Goal: Task Accomplishment & Management: Use online tool/utility

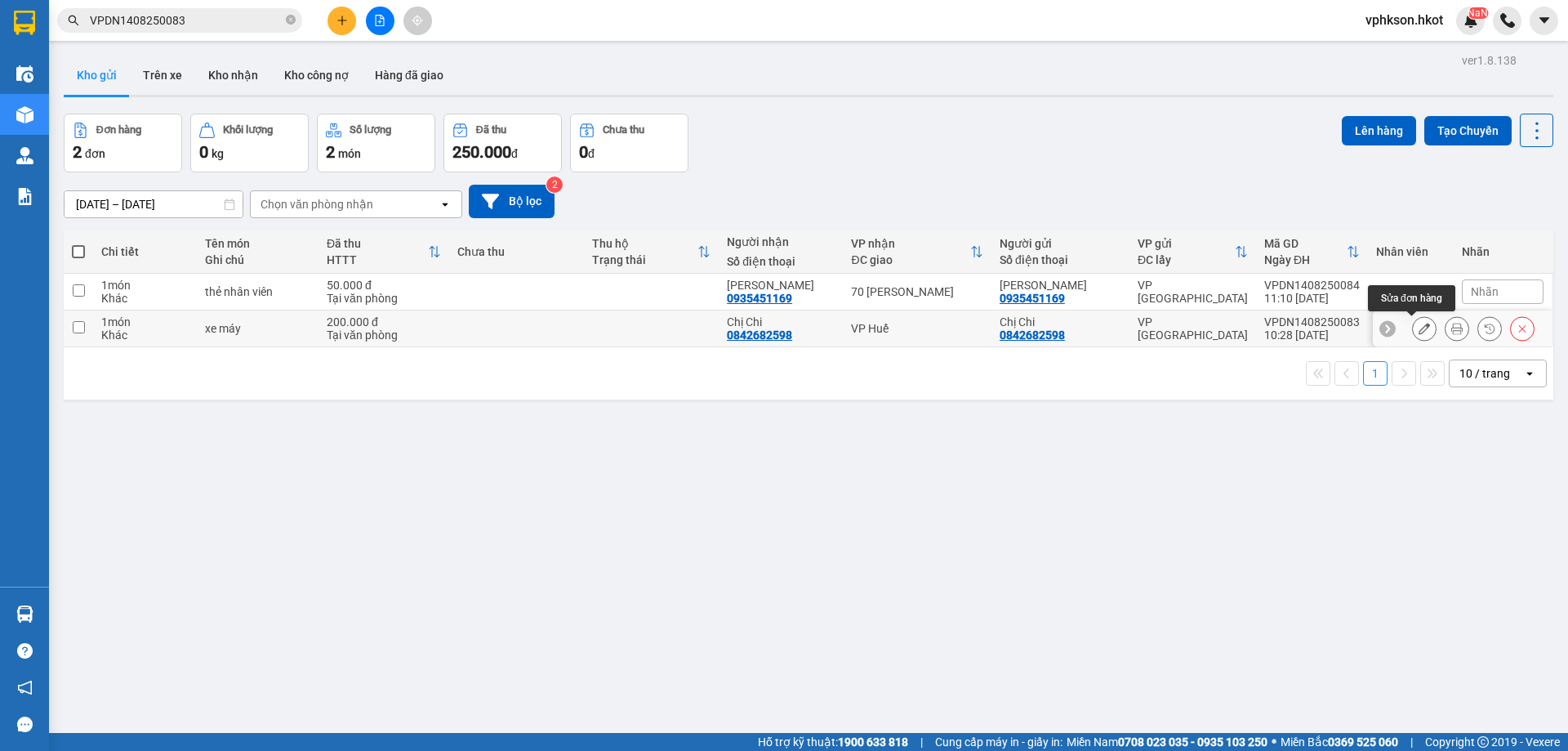
click at [1419, 325] on icon at bounding box center [1425, 329] width 11 height 11
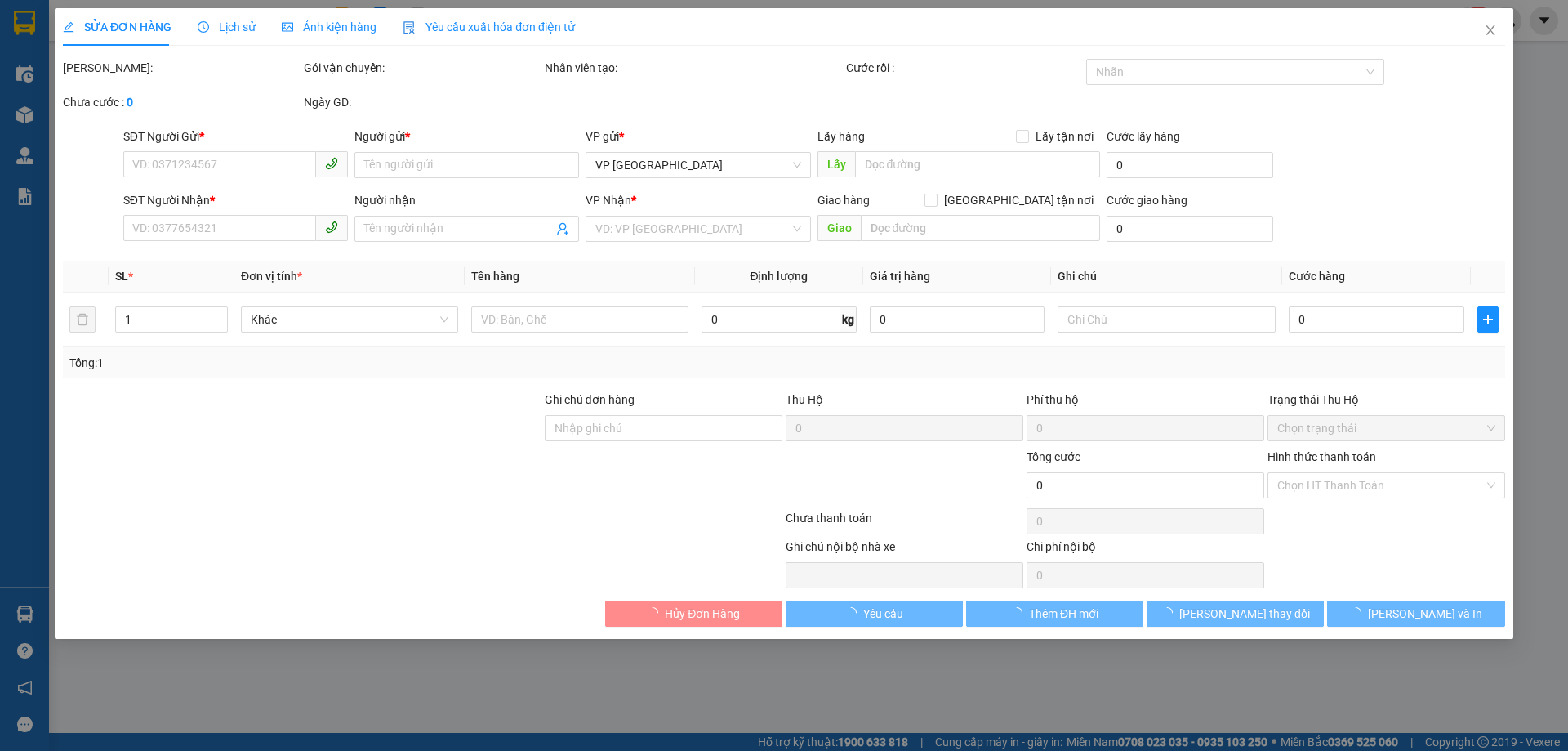
type input "0842682598"
type input "Chị Chi"
type input "0842682598"
type input "Chị Chi"
type input "200.000"
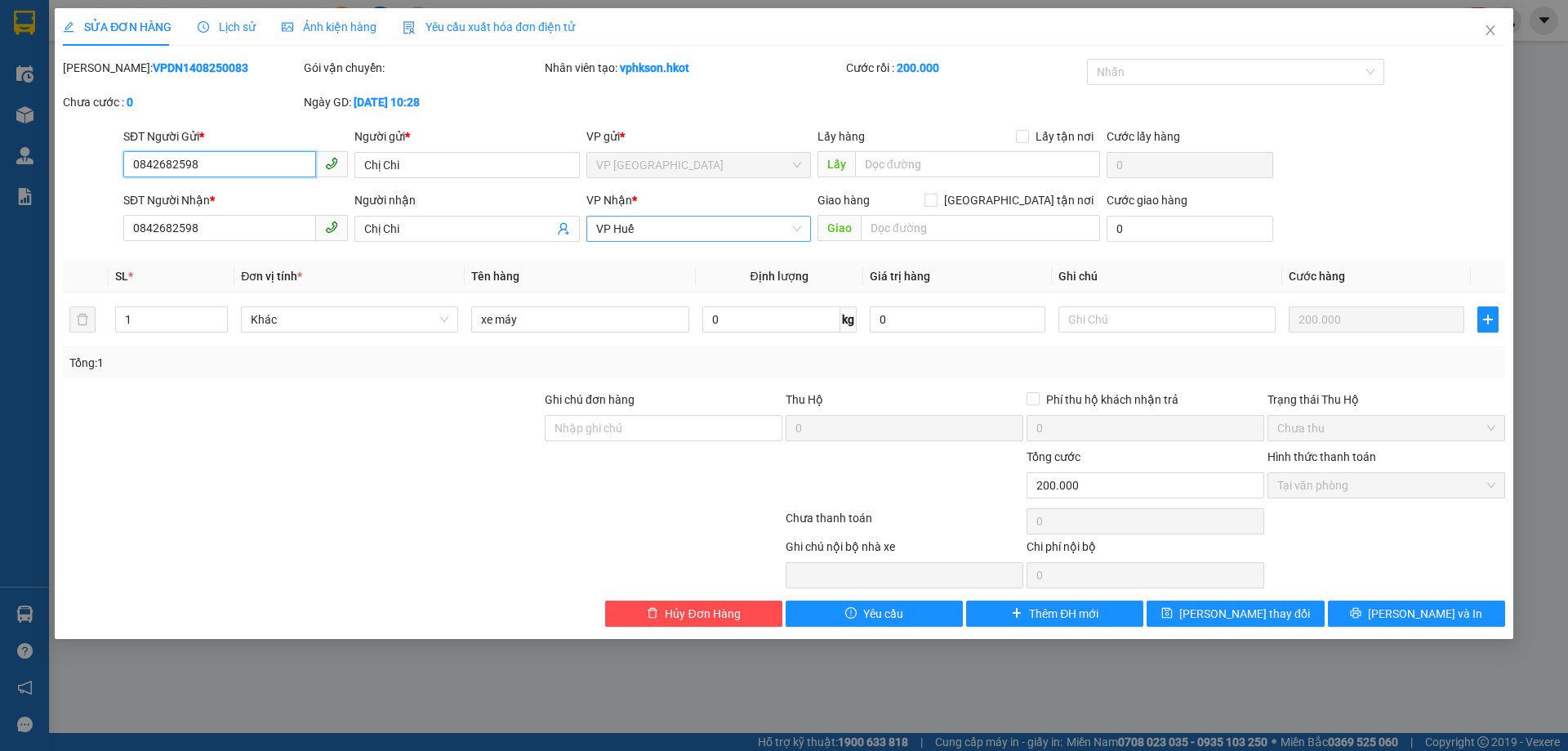
click at [669, 232] on span "VP Huế" at bounding box center [698, 228] width 205 height 24
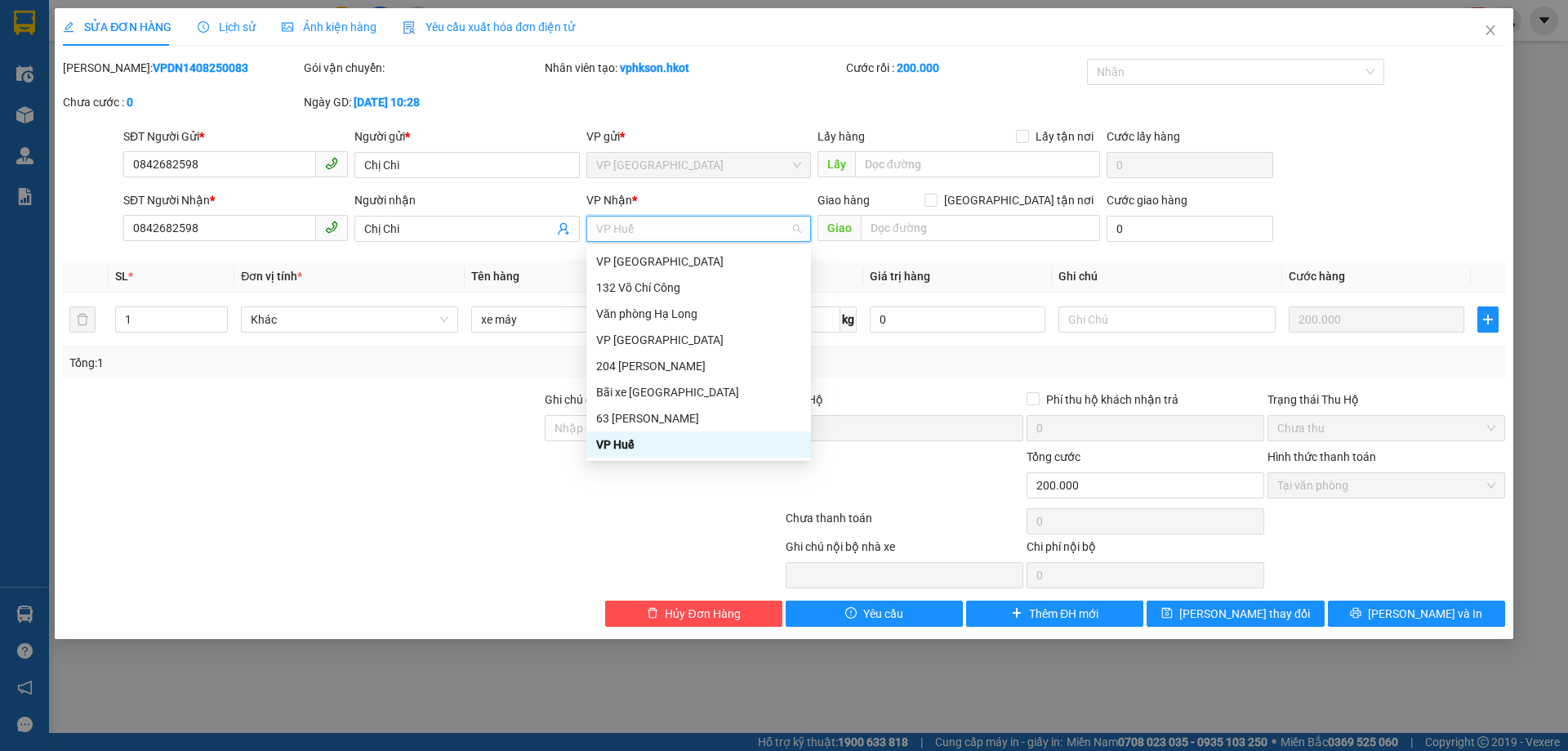
click at [1329, 143] on div "SĐT Người Gửi * 0842682598 Người gửi * Chị Chi VP gửi * VP [GEOGRAPHIC_DATA] Lấ…" at bounding box center [813, 155] width 1388 height 57
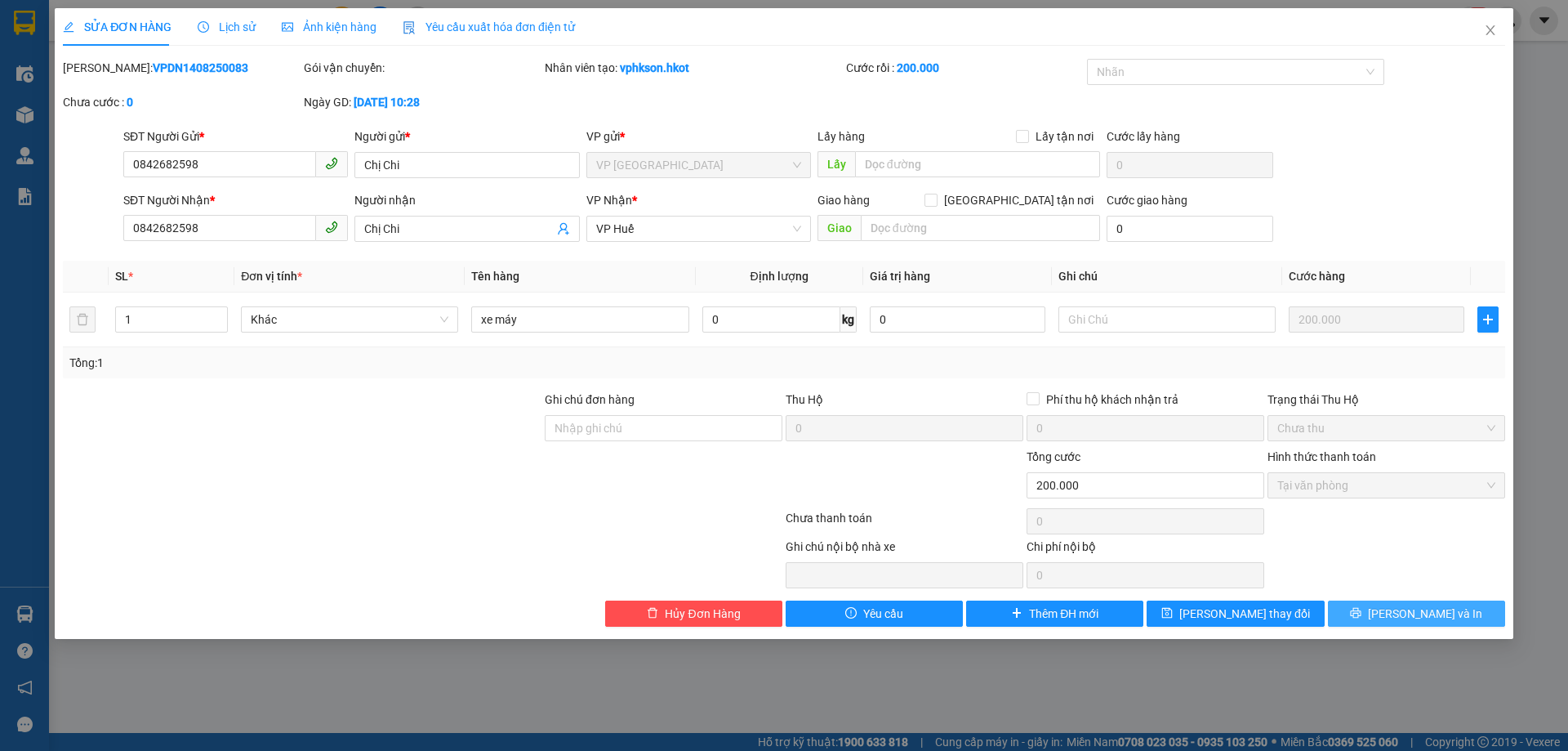
click at [1358, 612] on button "[PERSON_NAME] và In" at bounding box center [1416, 613] width 177 height 26
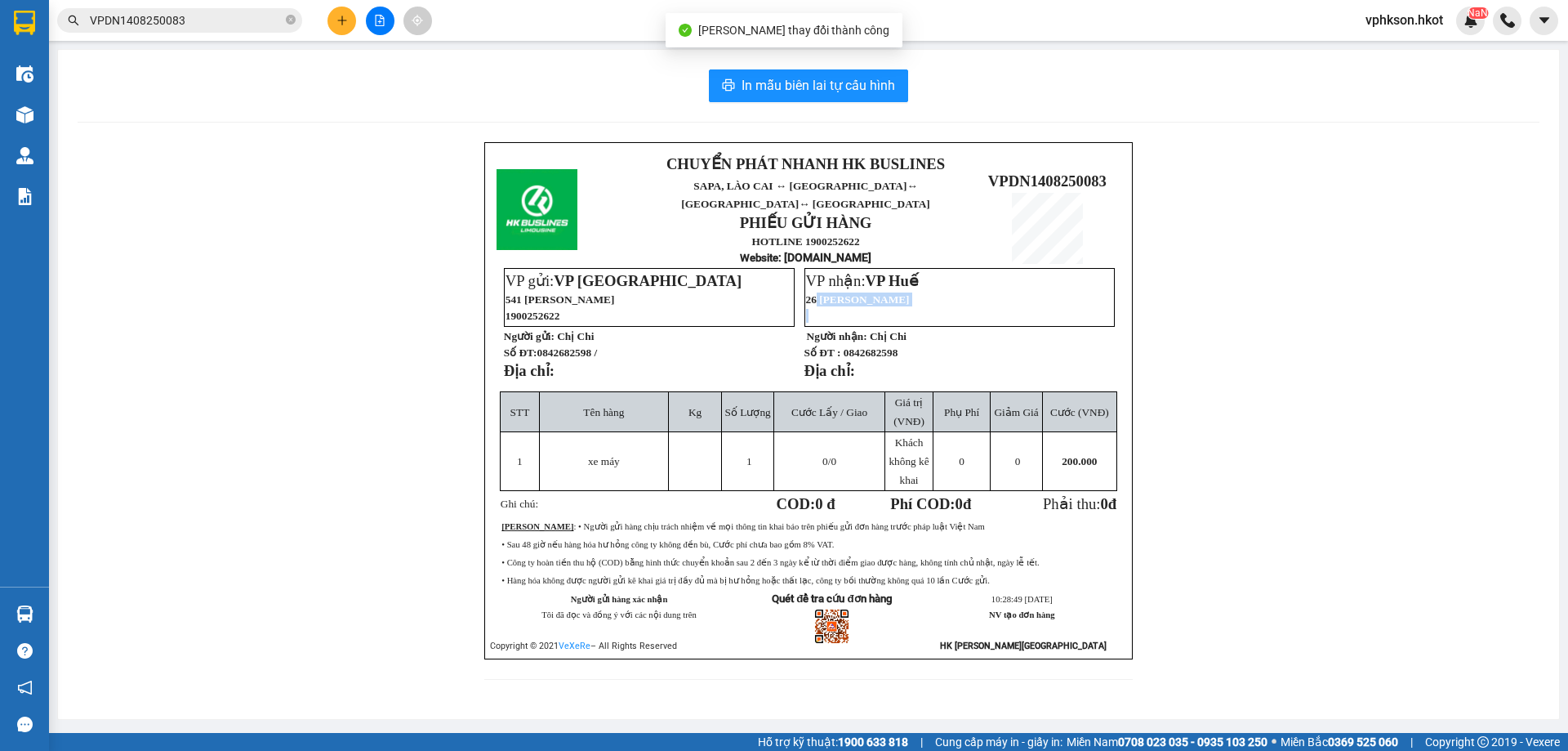
drag, startPoint x: 813, startPoint y: 286, endPoint x: 1156, endPoint y: 336, distance: 346.6
click at [1070, 326] on td "VP nhận: VP Huế 26 [PERSON_NAME] Người nhận: Chị Chi Số ĐT : 0842682598 Địa chỉ:" at bounding box center [960, 329] width 311 height 125
drag, startPoint x: 1041, startPoint y: 352, endPoint x: 1232, endPoint y: 324, distance: 193.0
click at [1042, 362] on p "Địa chỉ:" at bounding box center [959, 371] width 310 height 18
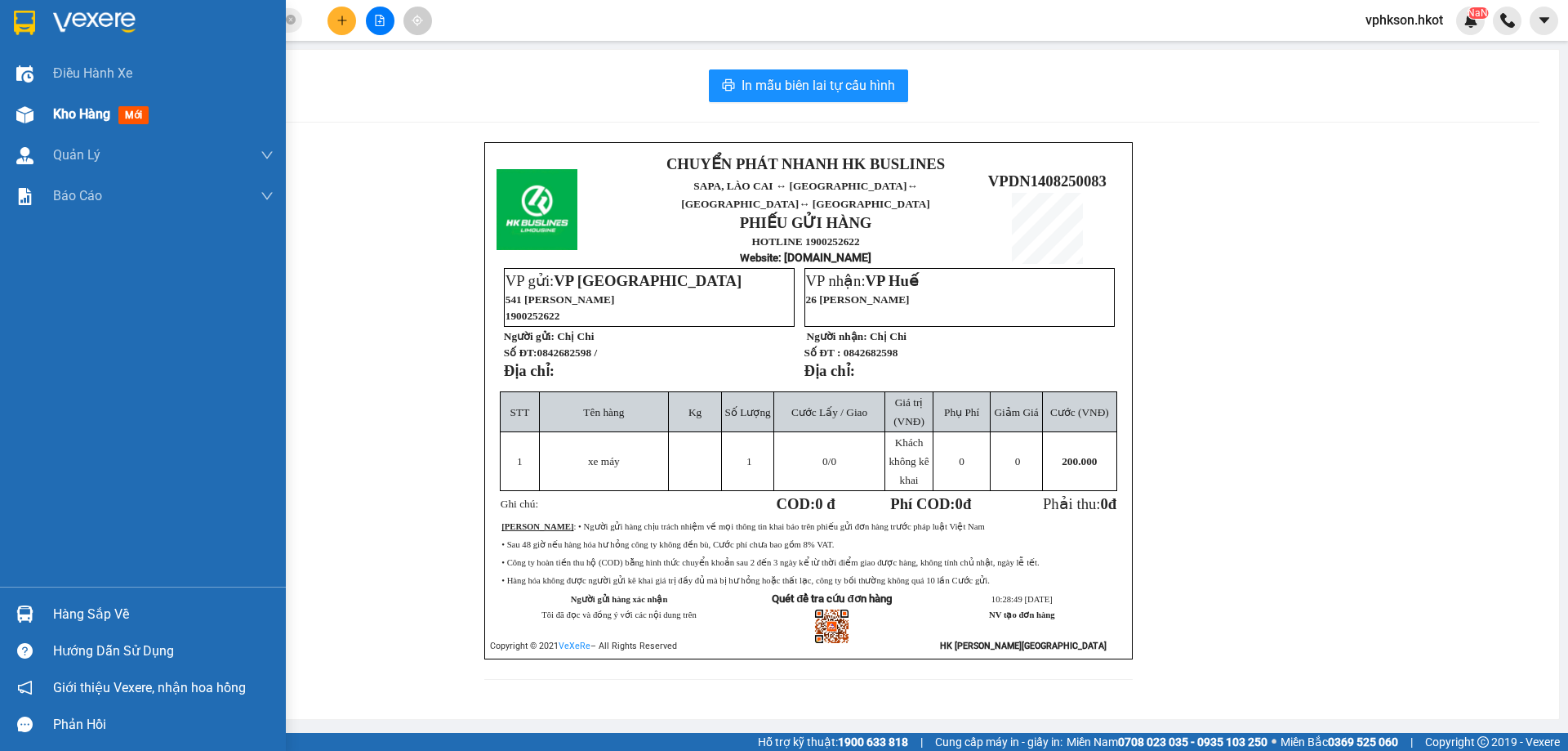
click at [62, 97] on div "Kho hàng mới" at bounding box center [164, 114] width 221 height 41
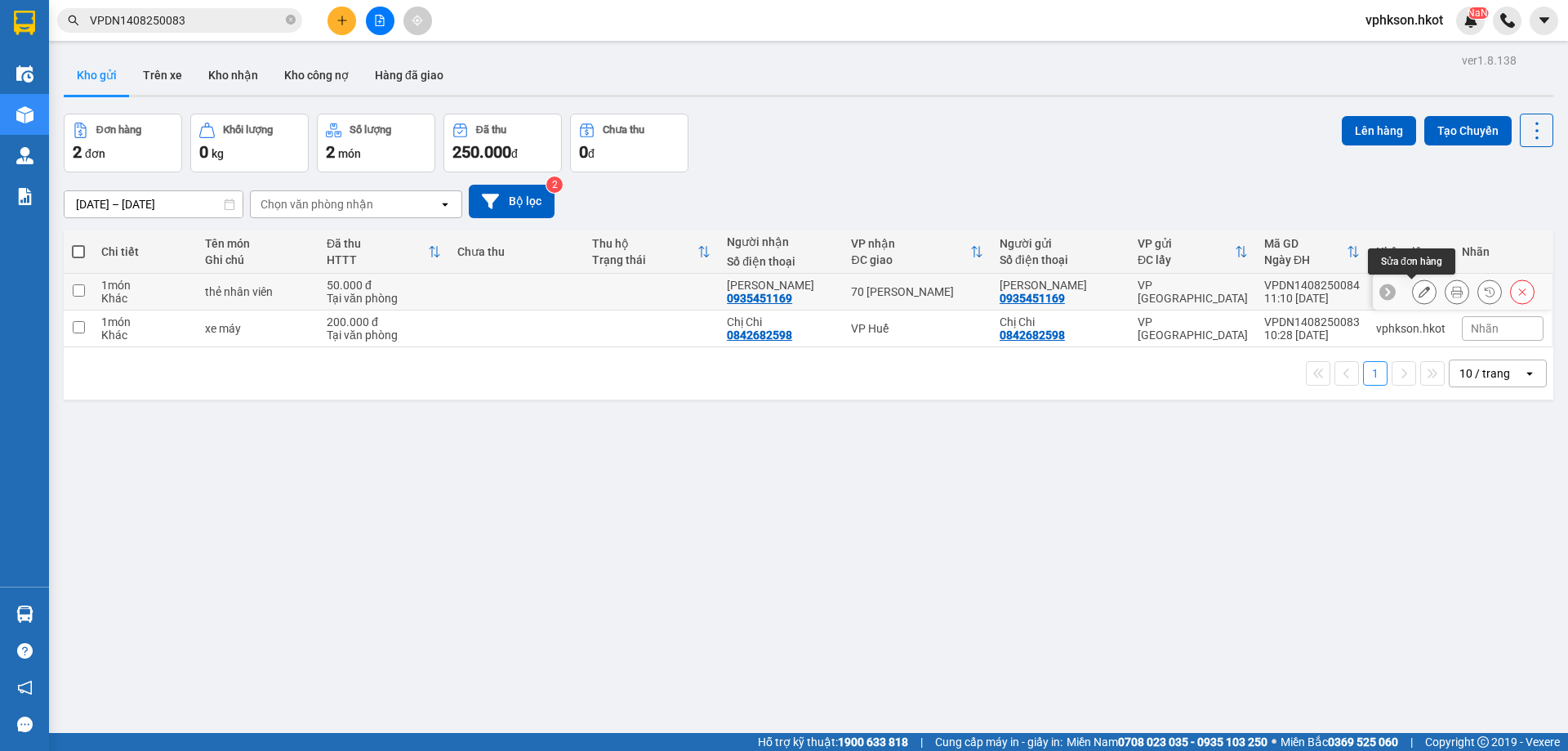
click at [1419, 289] on button at bounding box center [1424, 292] width 22 height 29
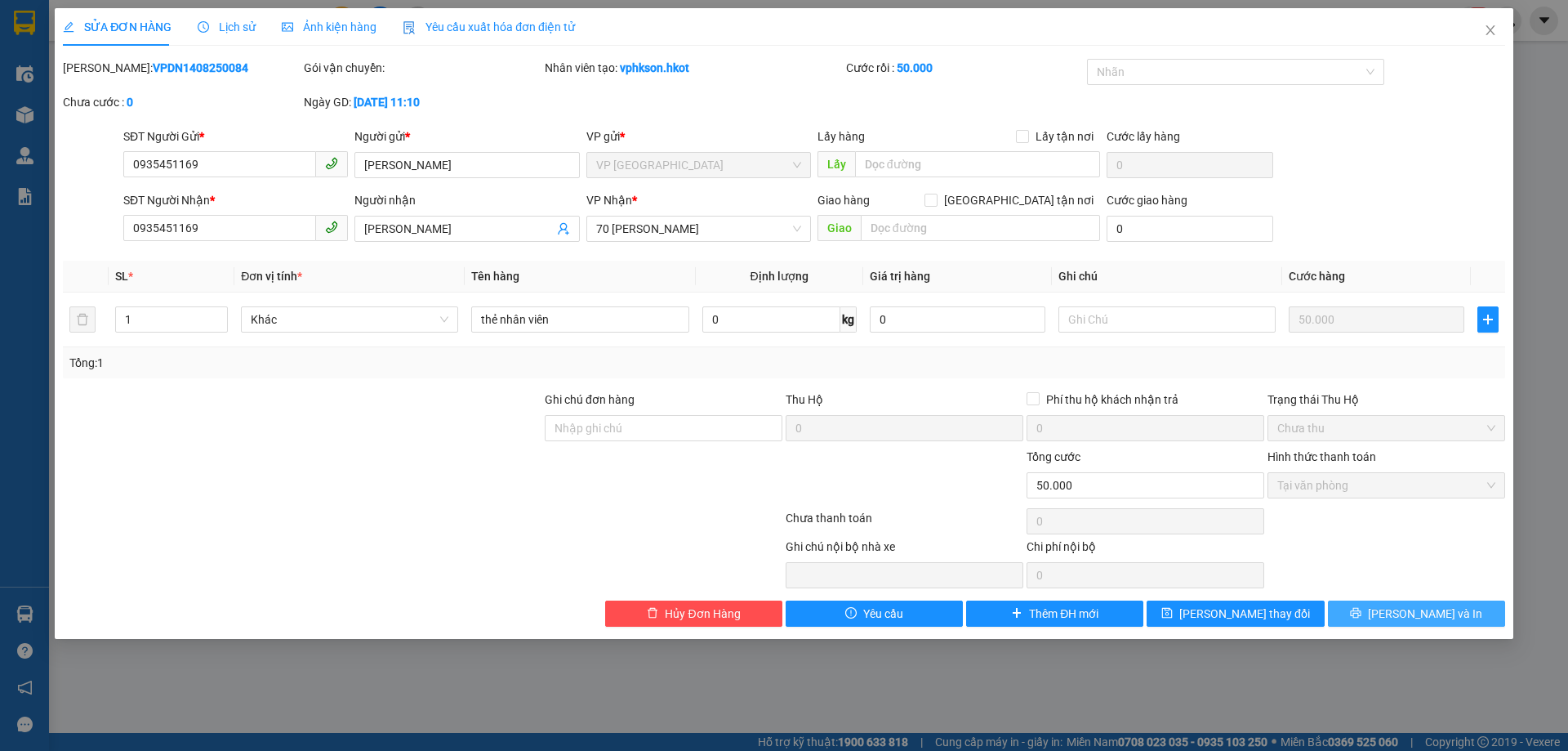
click at [1366, 624] on button "[PERSON_NAME] và In" at bounding box center [1416, 613] width 177 height 26
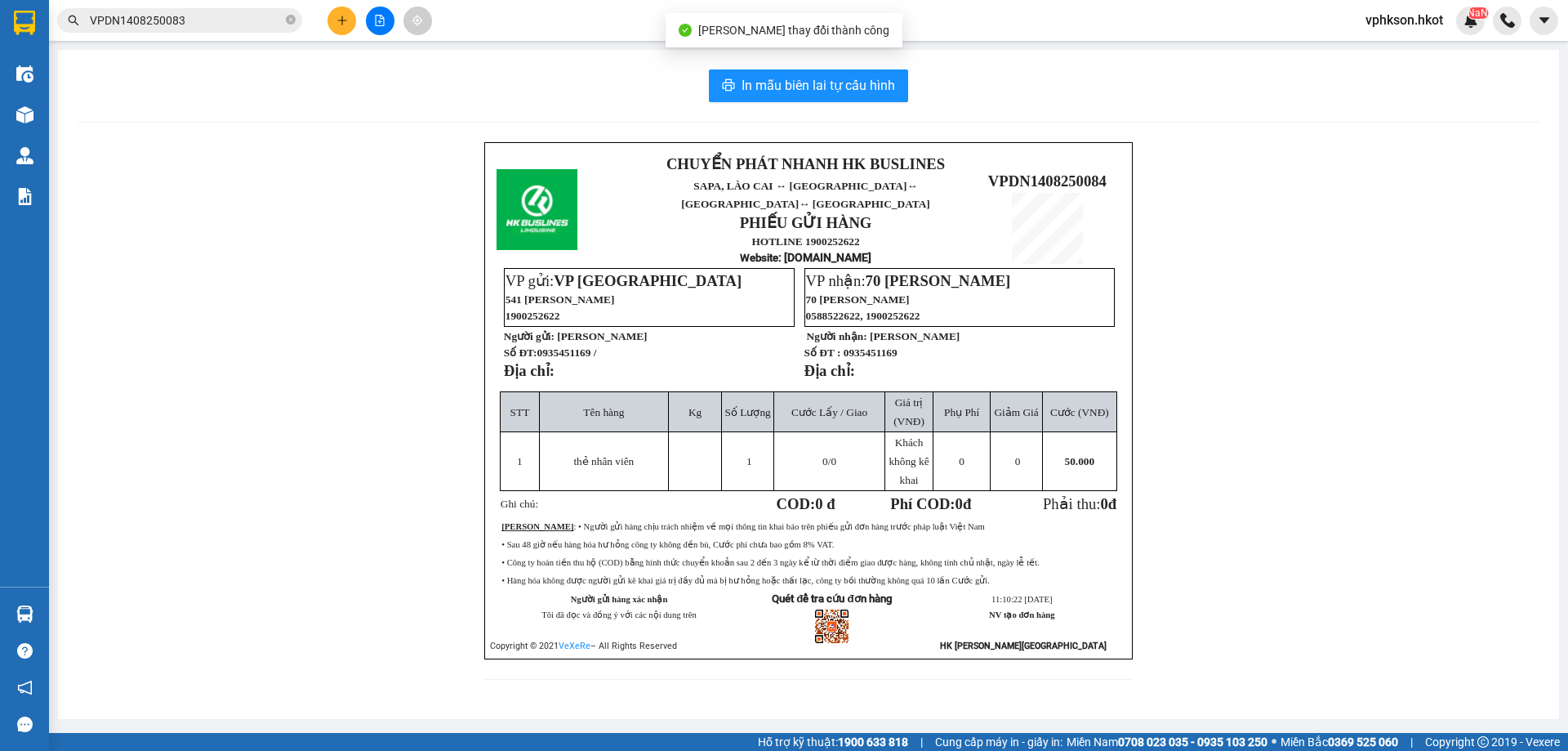
click at [540, 293] on span "541 [PERSON_NAME]" at bounding box center [560, 299] width 110 height 12
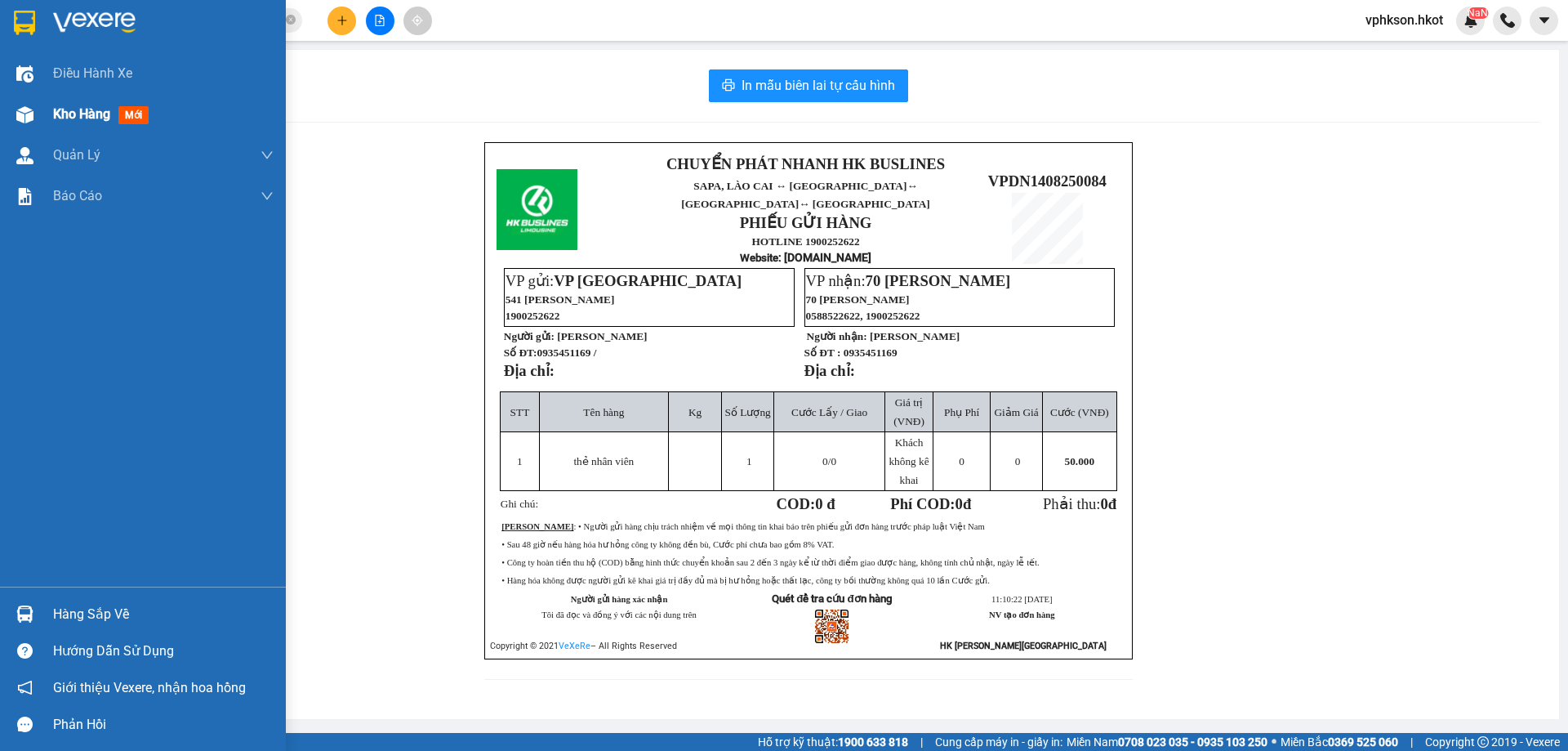
click at [87, 114] on span "Kho hàng" at bounding box center [81, 113] width 57 height 16
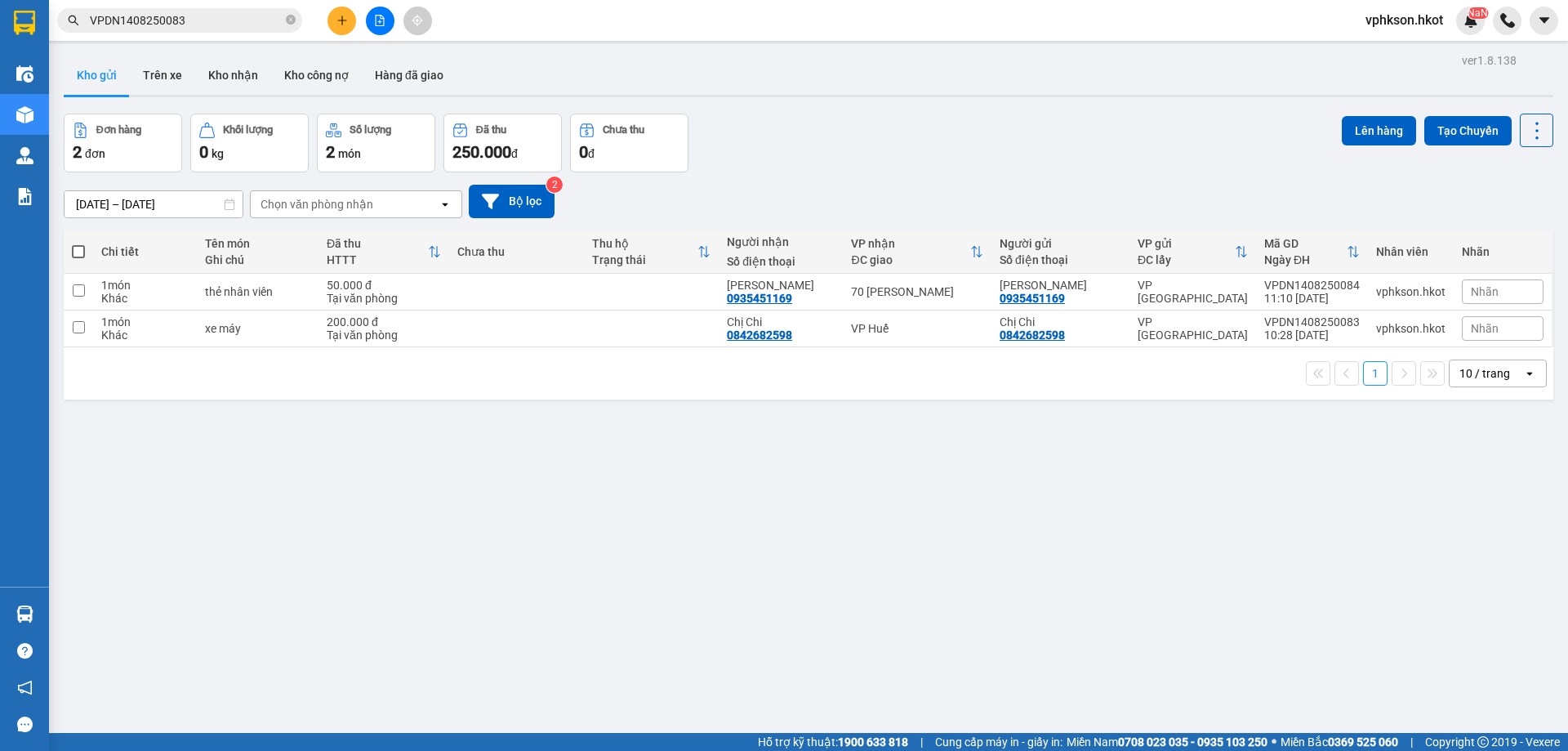
click at [961, 134] on div "Đơn hàng 2 đơn Khối lượng 0 kg Số lượng 2 món Đã thu 250.000 đ Chưa thu 0 đ Lên…" at bounding box center [808, 142] width 1489 height 59
click at [149, 89] on button "Trên xe" at bounding box center [163, 75] width 66 height 39
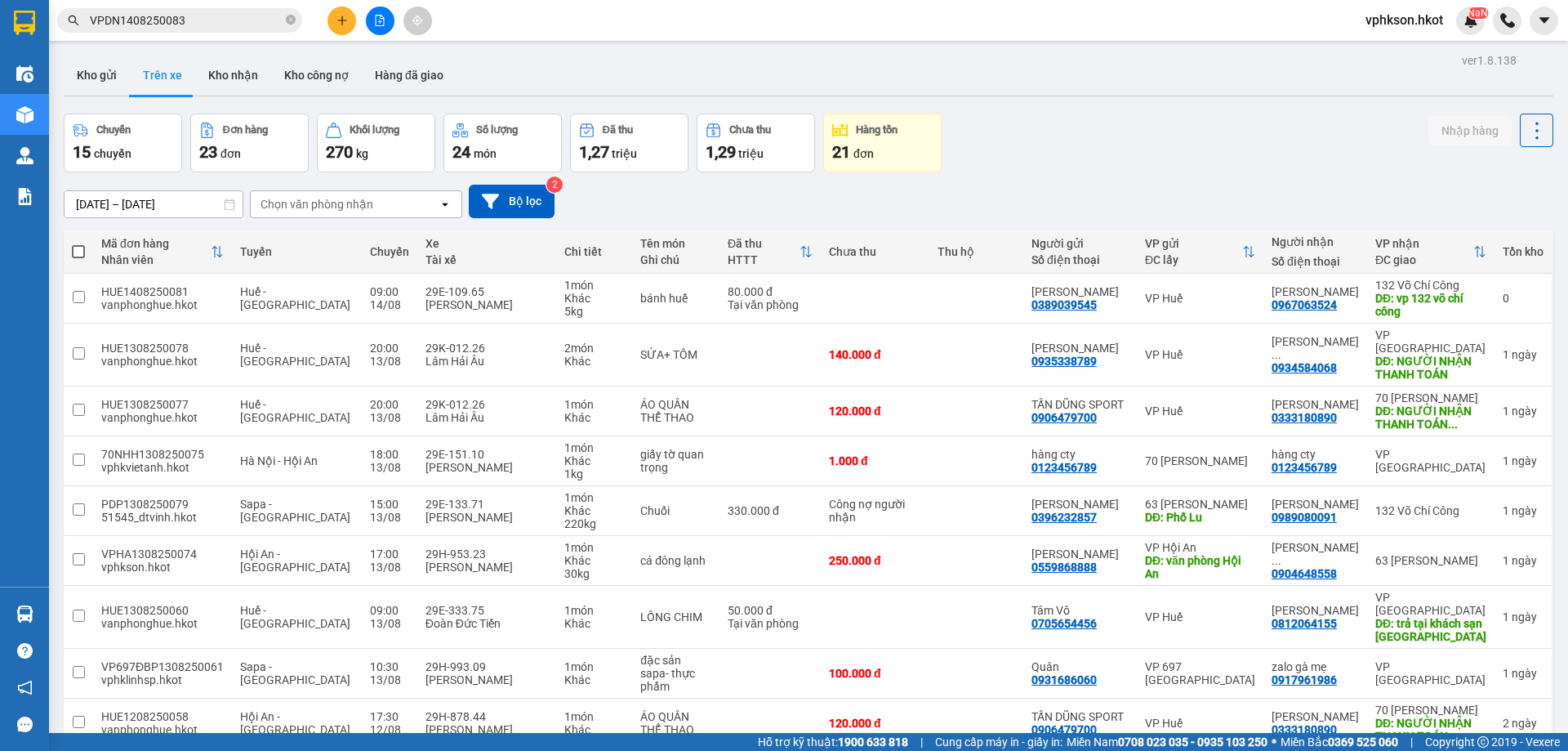
click at [317, 203] on div "Chọn văn phòng nhận" at bounding box center [316, 203] width 112 height 16
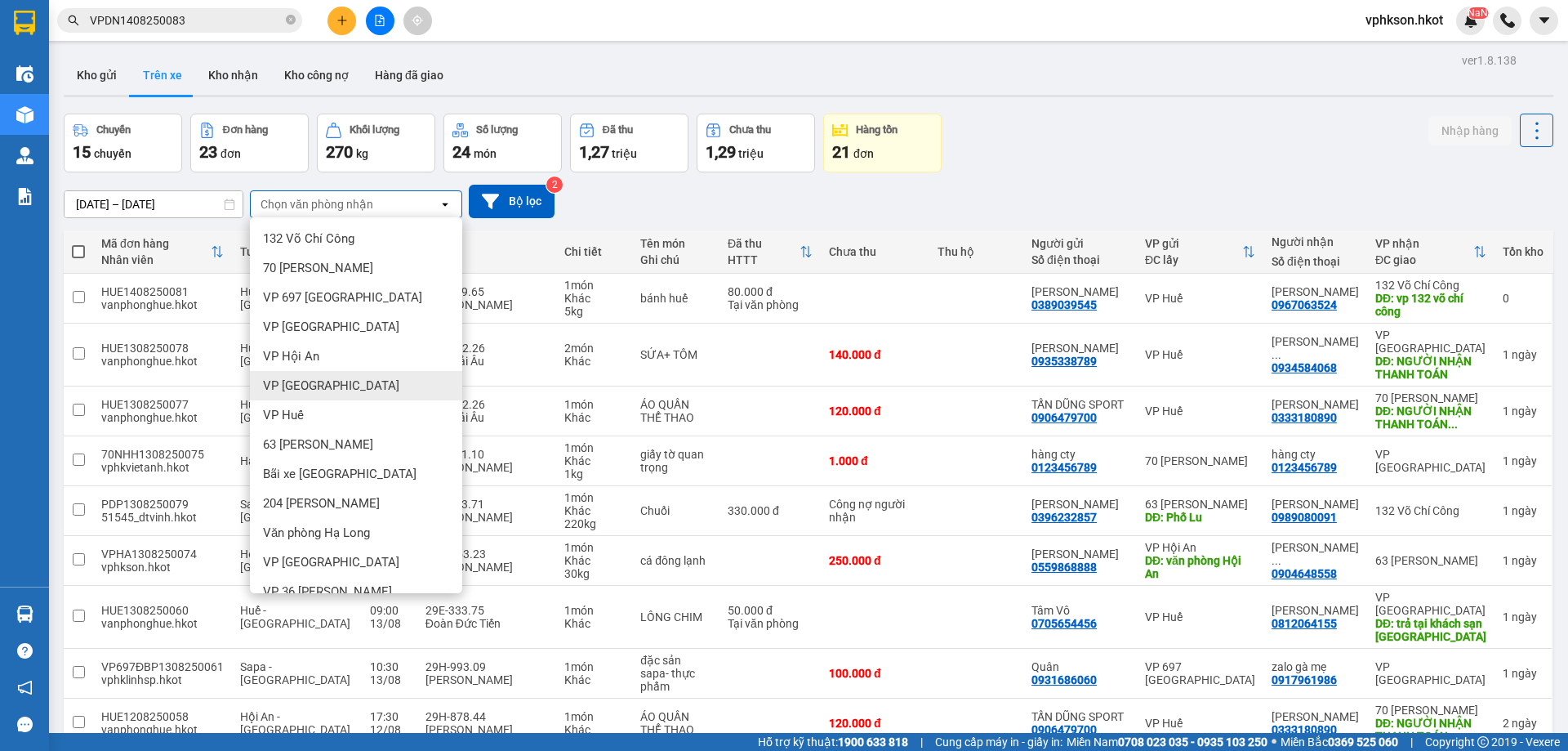
click at [326, 379] on span "VP [GEOGRAPHIC_DATA]" at bounding box center [331, 385] width 137 height 16
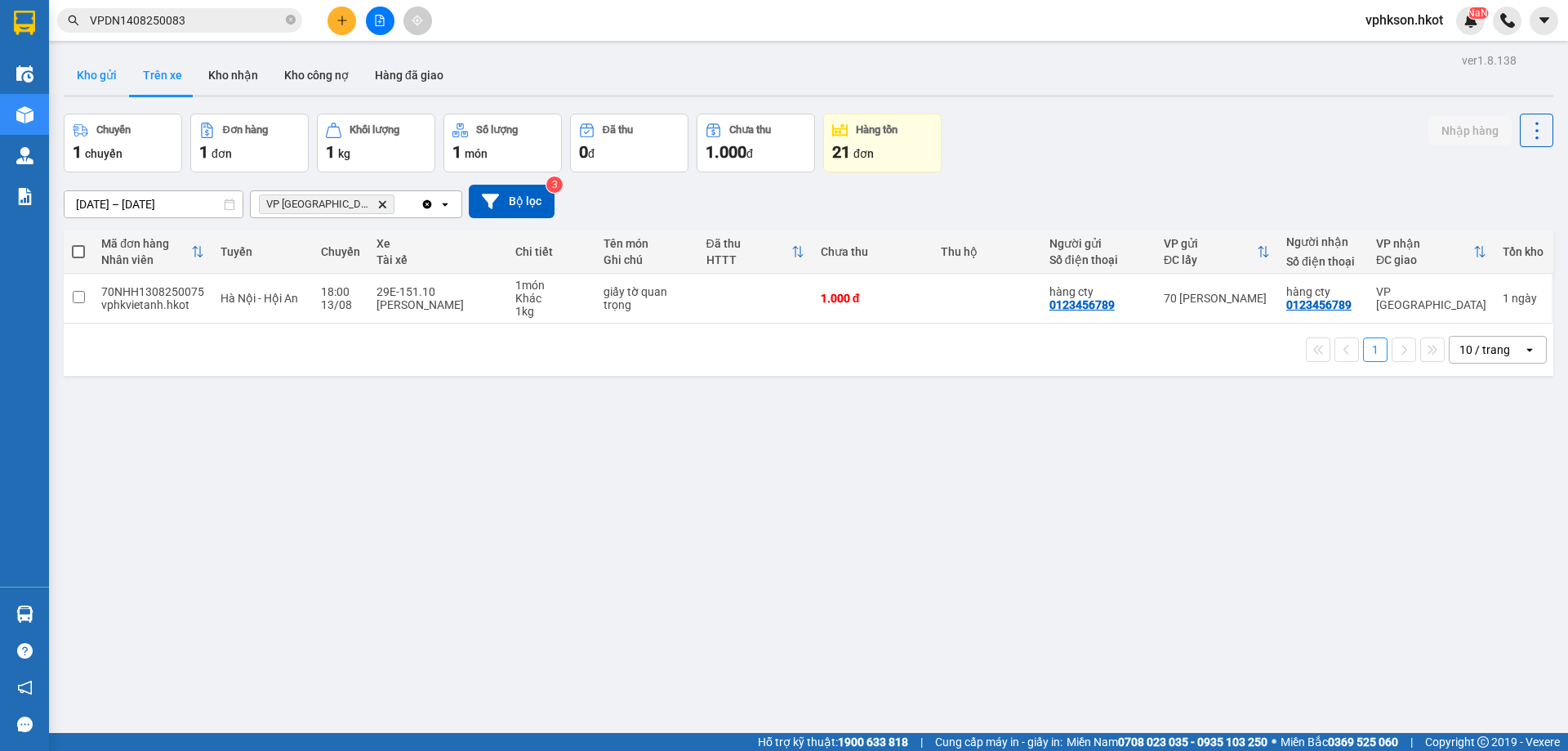
click at [96, 66] on button "Kho gửi" at bounding box center [96, 75] width 66 height 39
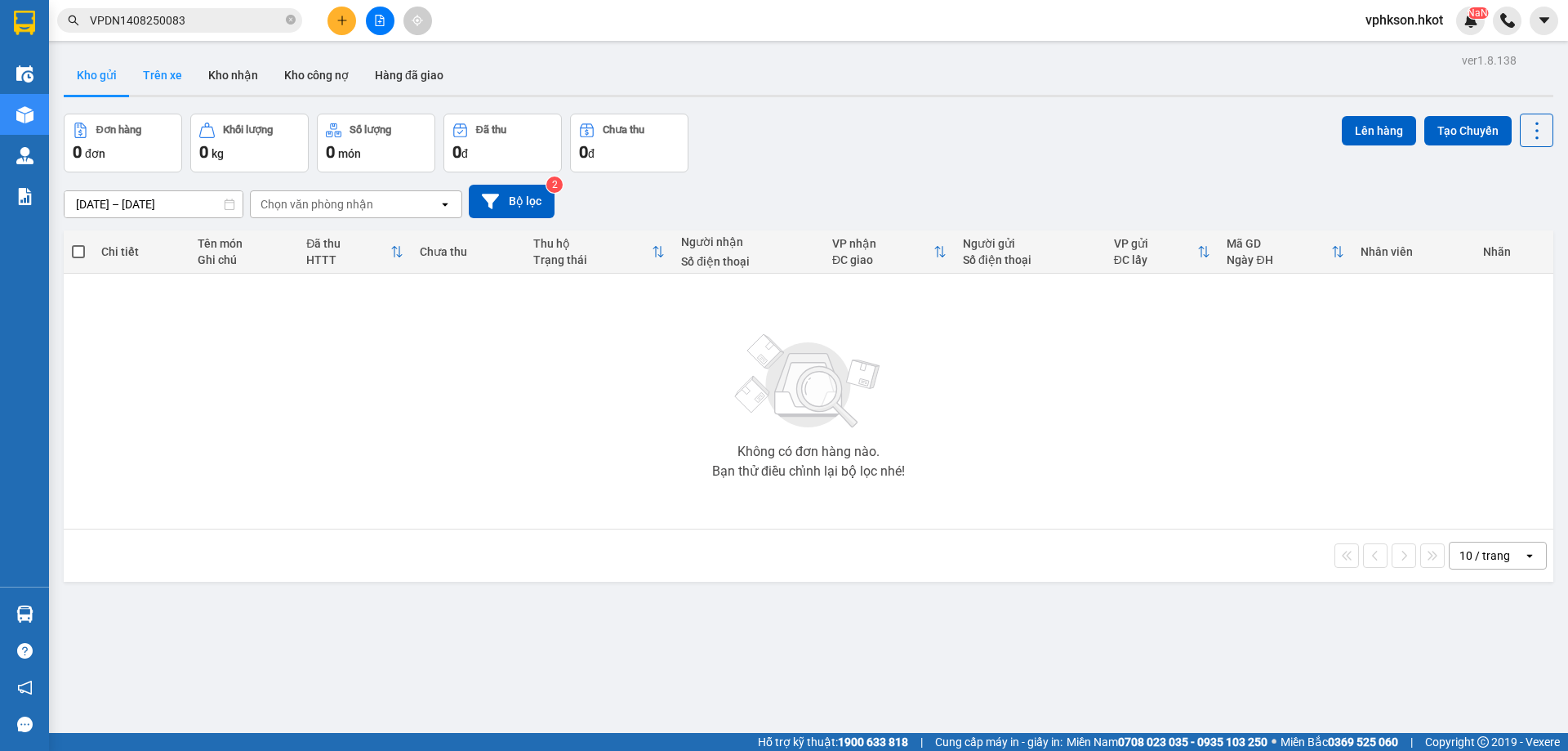
click at [164, 80] on button "Trên xe" at bounding box center [163, 75] width 66 height 39
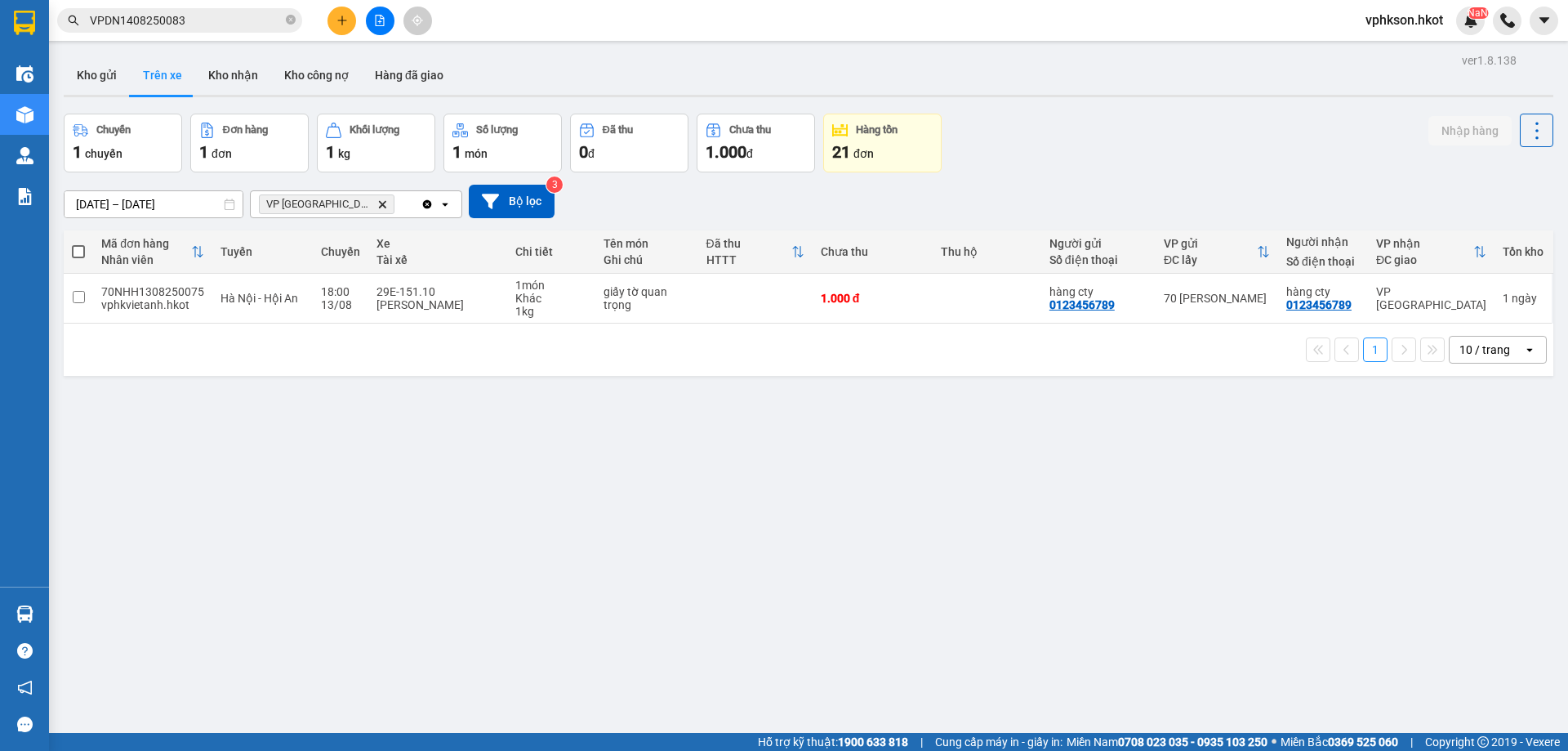
click at [334, 201] on span "VP [GEOGRAPHIC_DATA] Delete" at bounding box center [327, 204] width 136 height 20
click at [377, 201] on icon "Delete" at bounding box center [382, 204] width 9 height 9
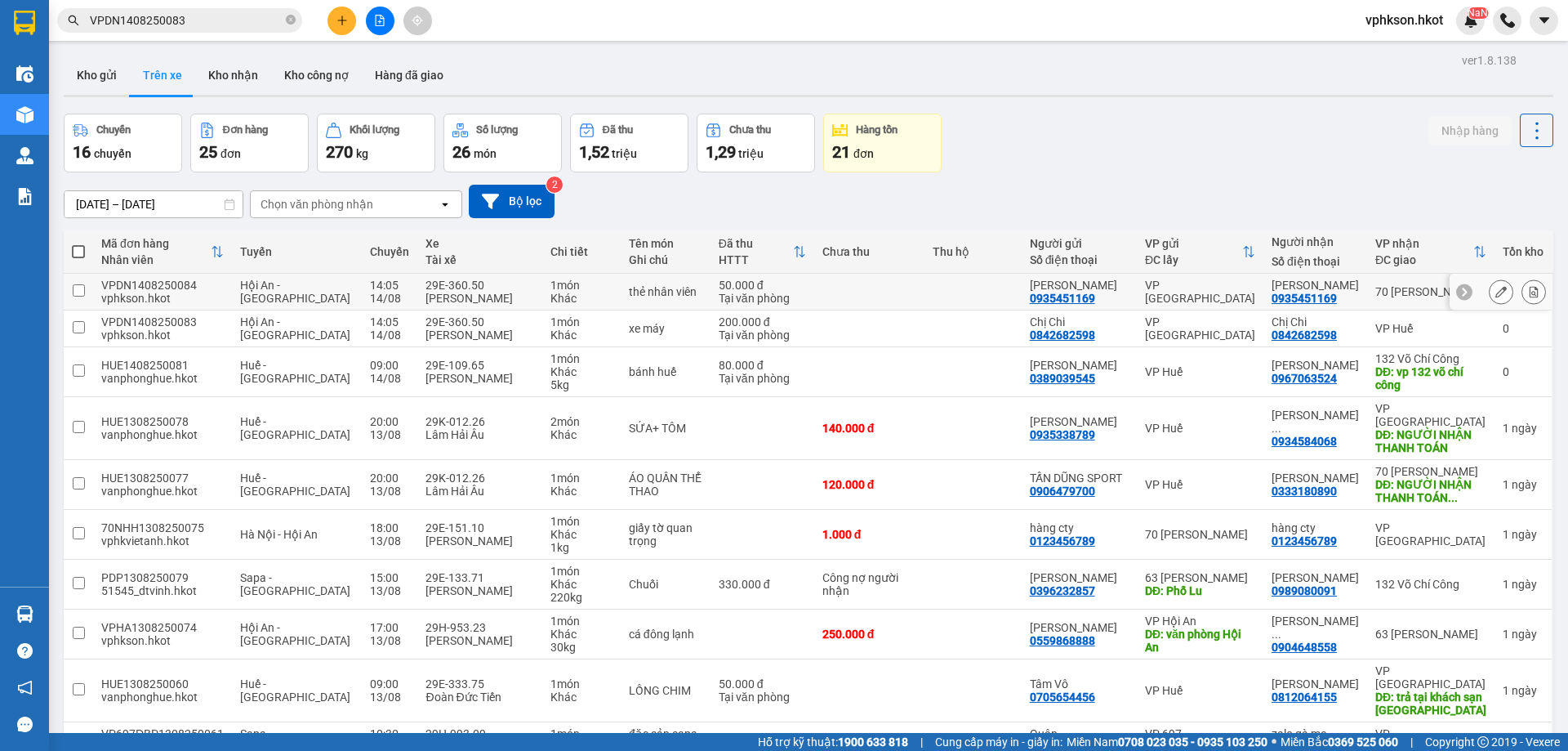
click at [814, 287] on td at bounding box center [870, 291] width 110 height 37
checkbox input "true"
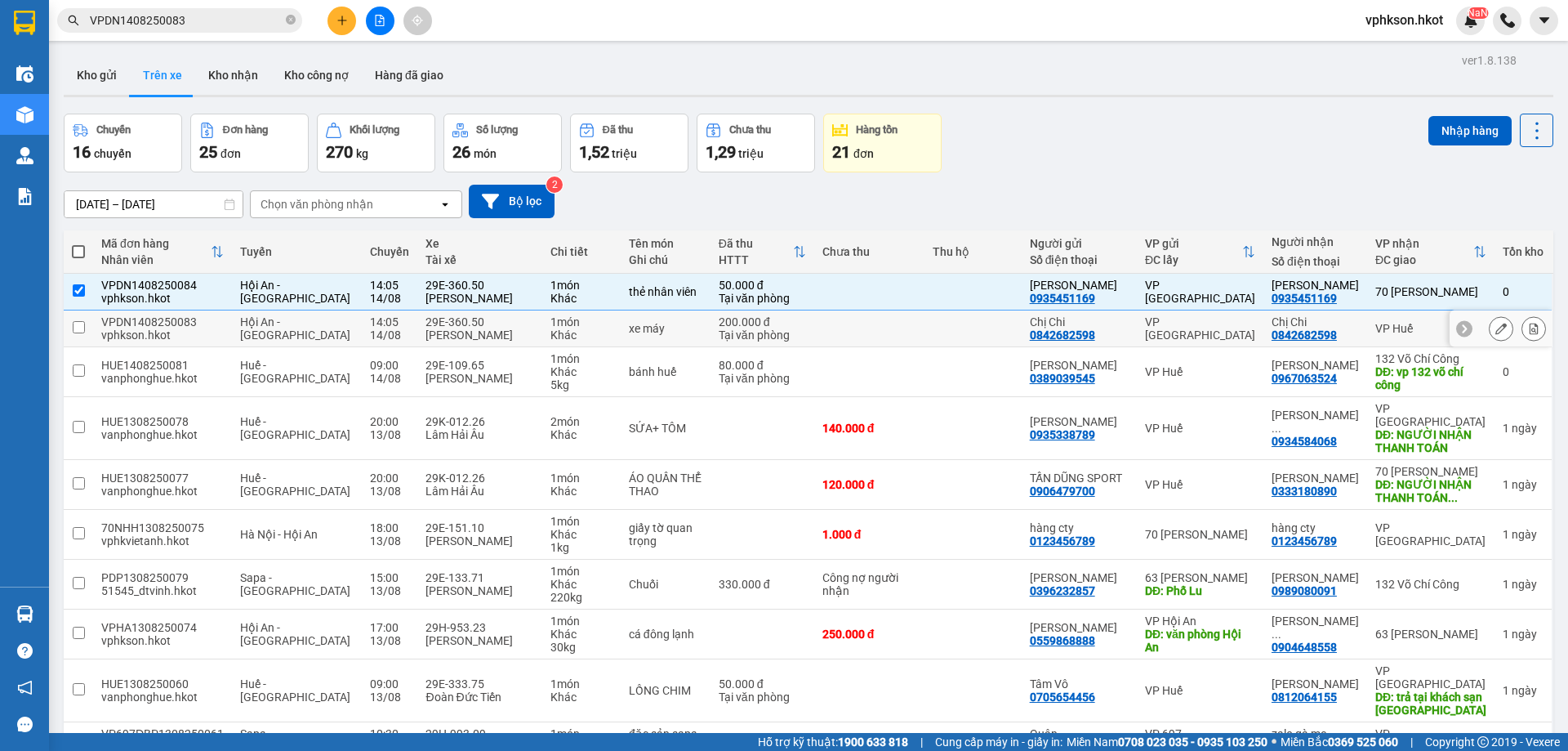
click at [821, 325] on td at bounding box center [870, 329] width 110 height 37
checkbox input "true"
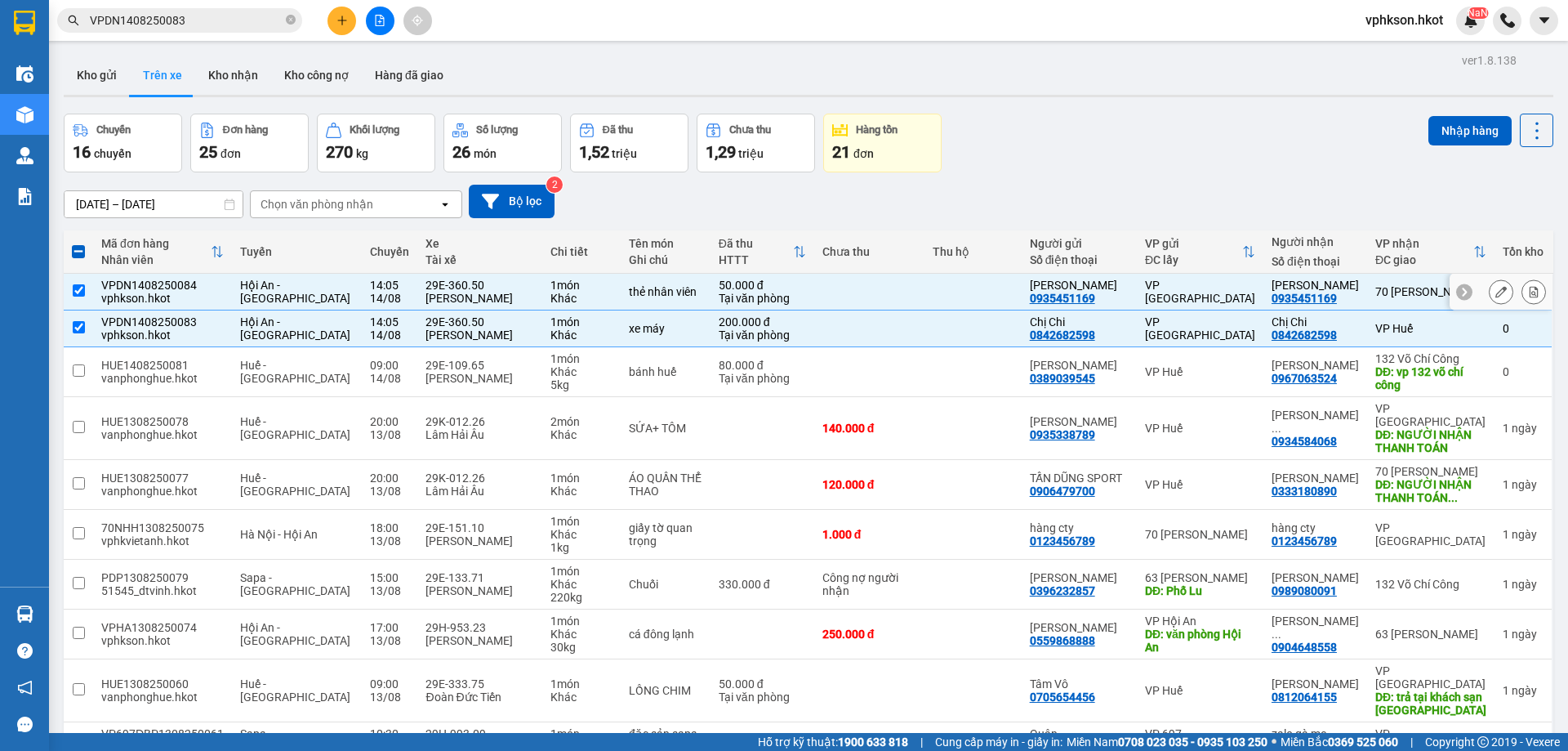
click at [1530, 297] on icon at bounding box center [1534, 291] width 9 height 11
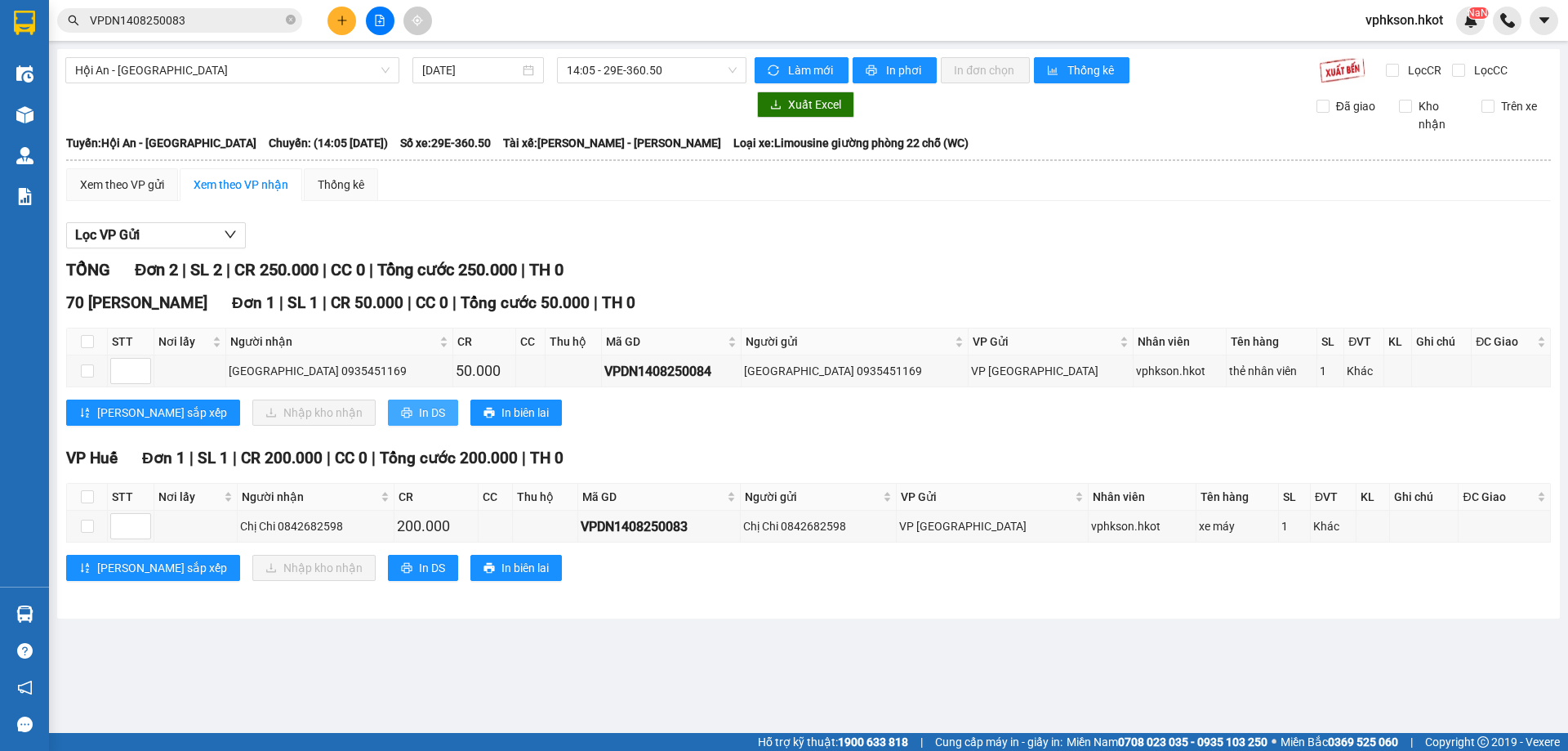
click at [419, 420] on span "In DS" at bounding box center [432, 412] width 26 height 18
click at [92, 346] on input "checkbox" at bounding box center [87, 342] width 13 height 13
checkbox input "true"
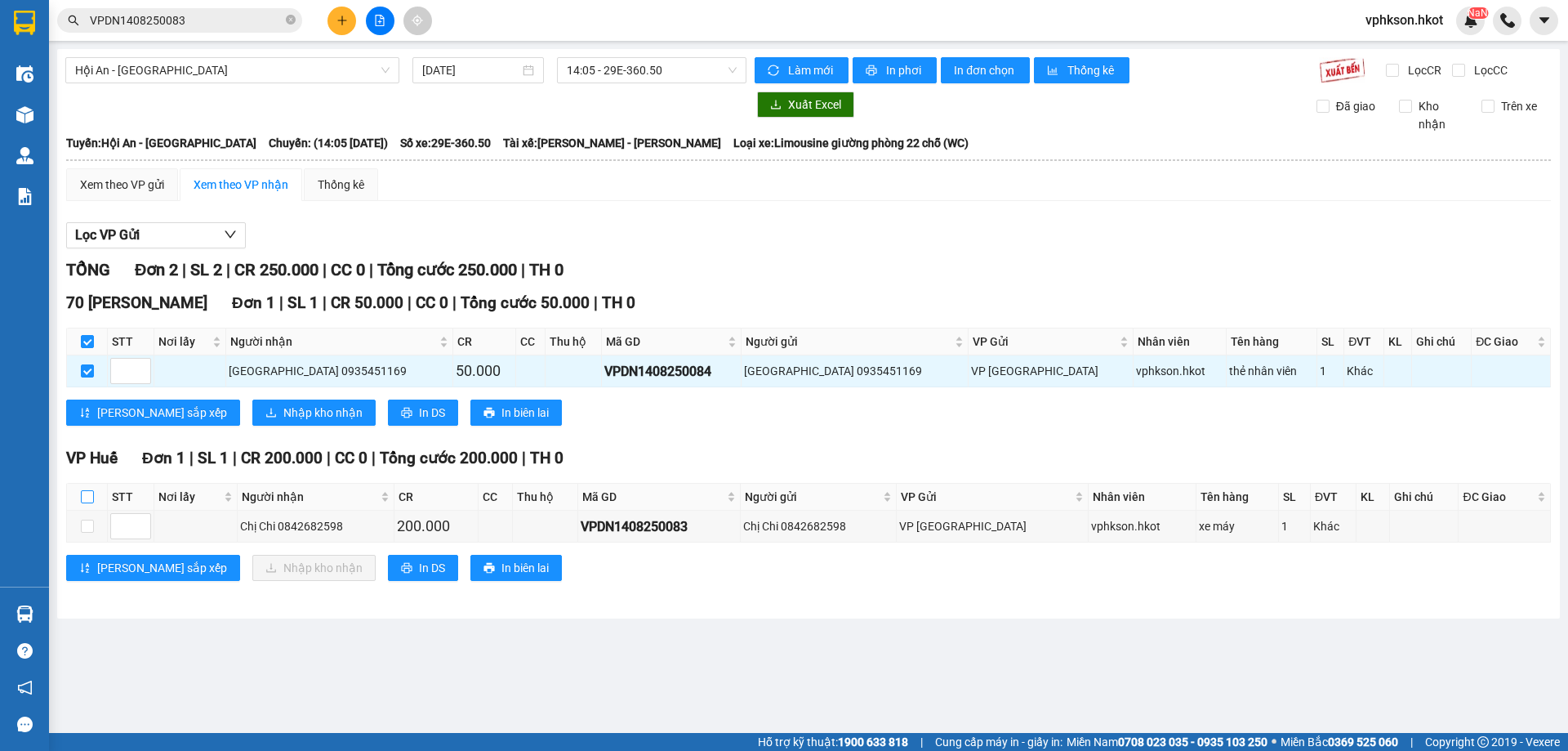
click at [85, 491] on input "checkbox" at bounding box center [87, 497] width 13 height 13
checkbox input "true"
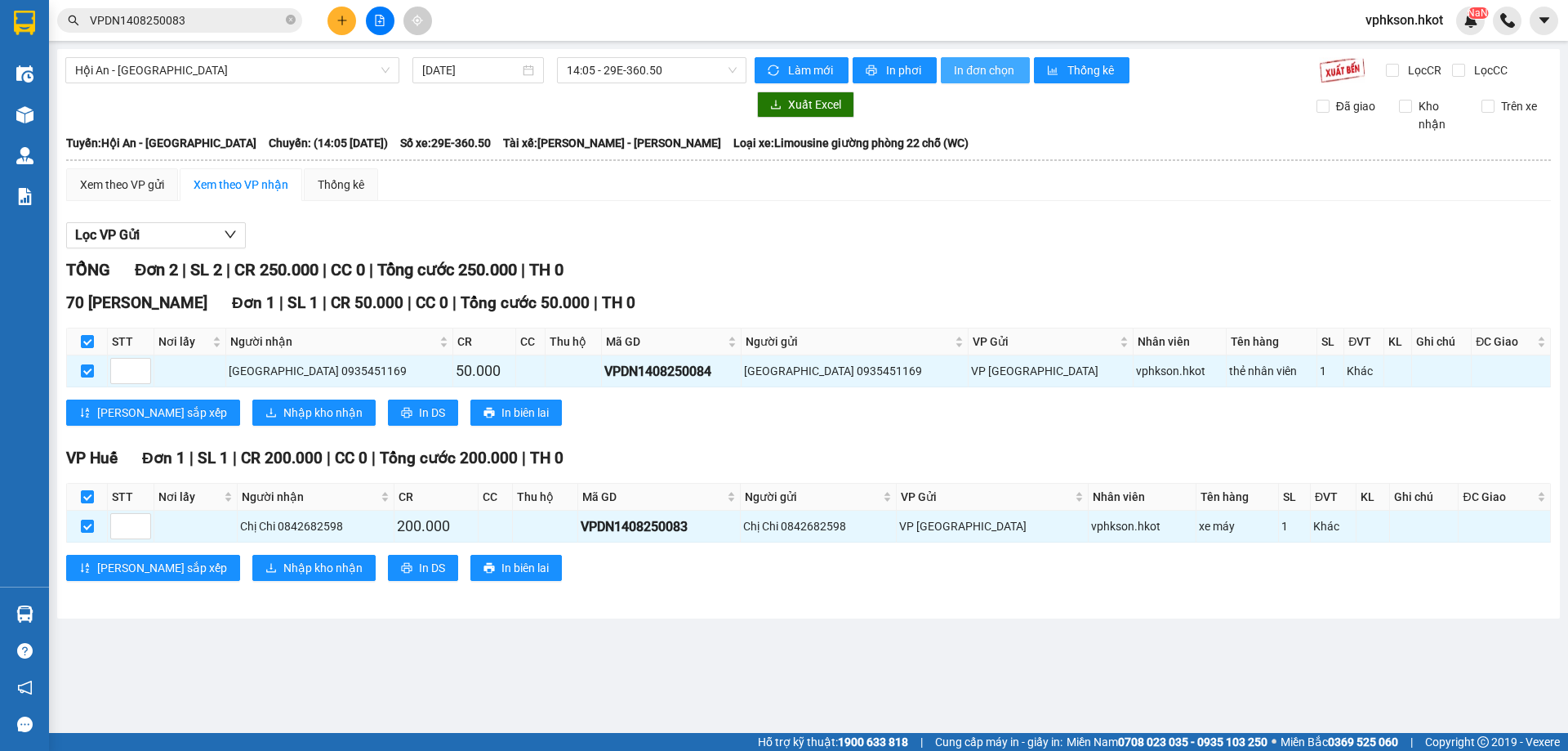
click at [971, 67] on span "In đơn chọn" at bounding box center [985, 69] width 63 height 18
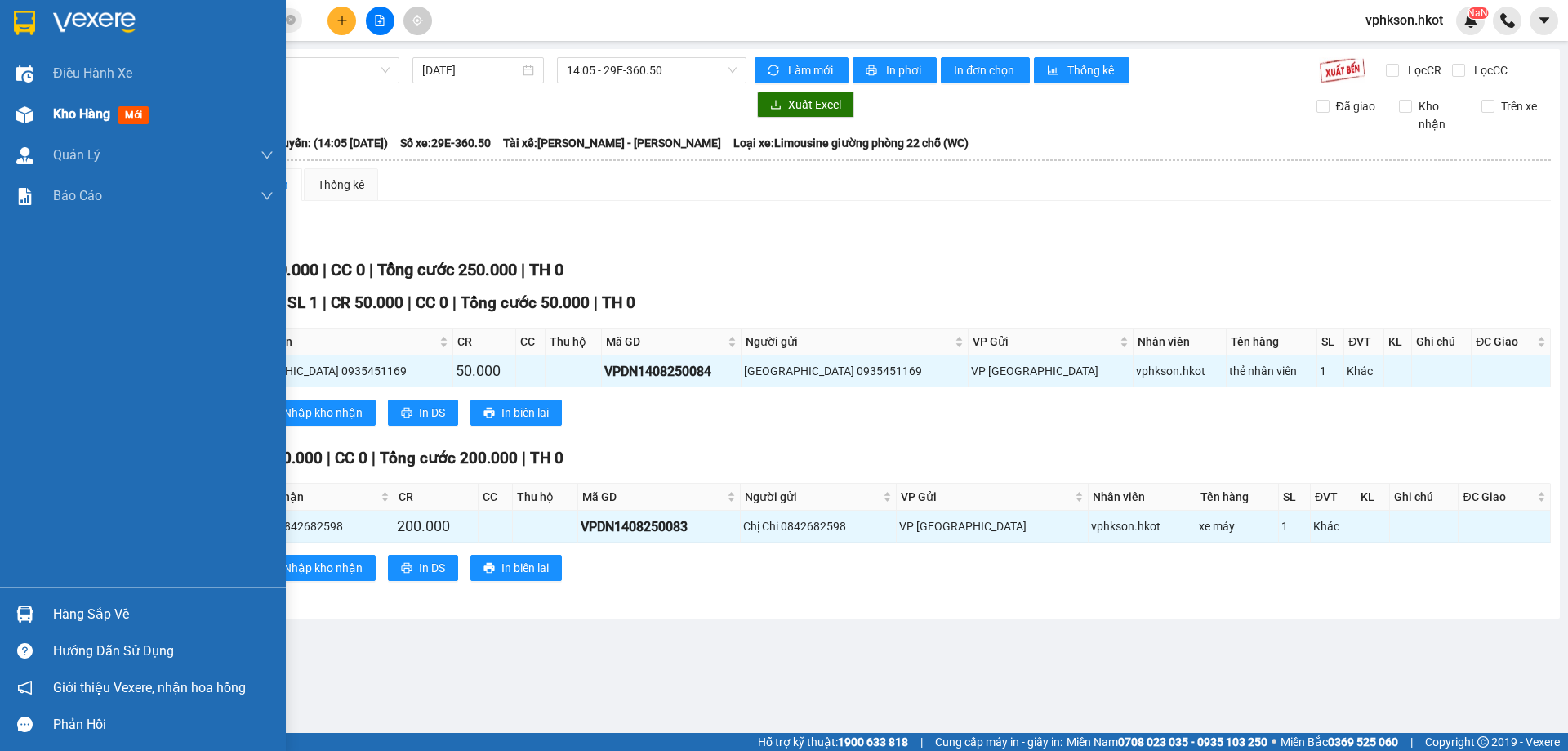
click at [48, 123] on div "Kho hàng mới" at bounding box center [142, 114] width 286 height 41
